Goal: Task Accomplishment & Management: Manage account settings

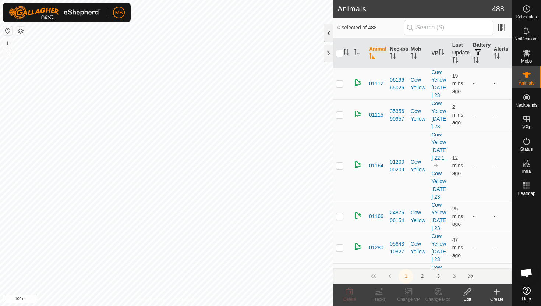
click at [327, 32] on div at bounding box center [328, 33] width 9 height 18
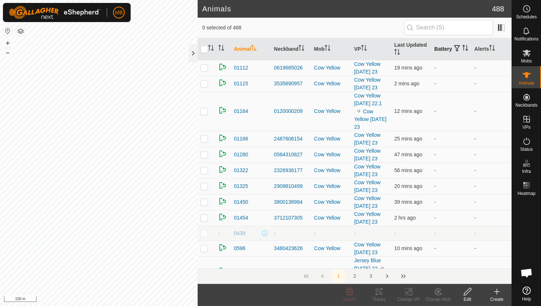
click at [462, 51] on icon "Activate to sort" at bounding box center [465, 48] width 6 height 6
